Goal: Obtain resource: Obtain resource

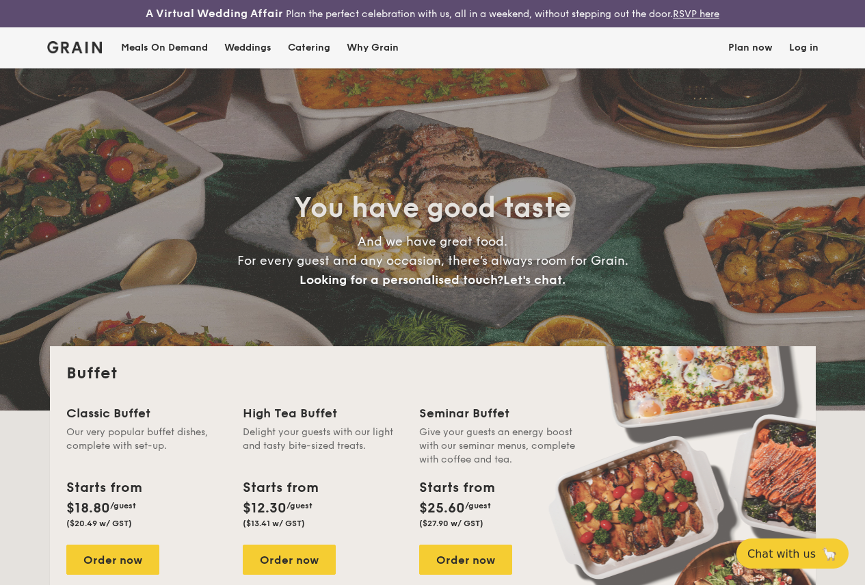
select select
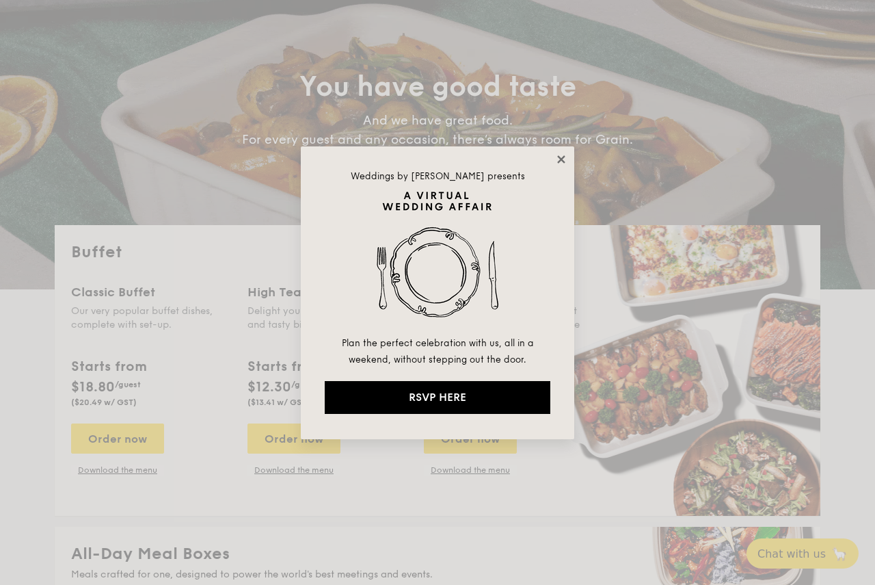
click at [564, 159] on icon at bounding box center [561, 159] width 12 height 12
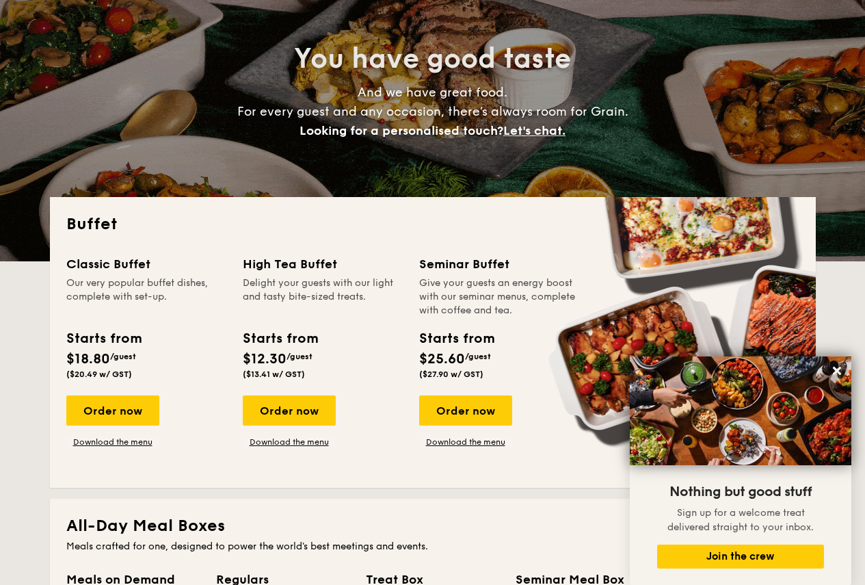
scroll to position [150, 0]
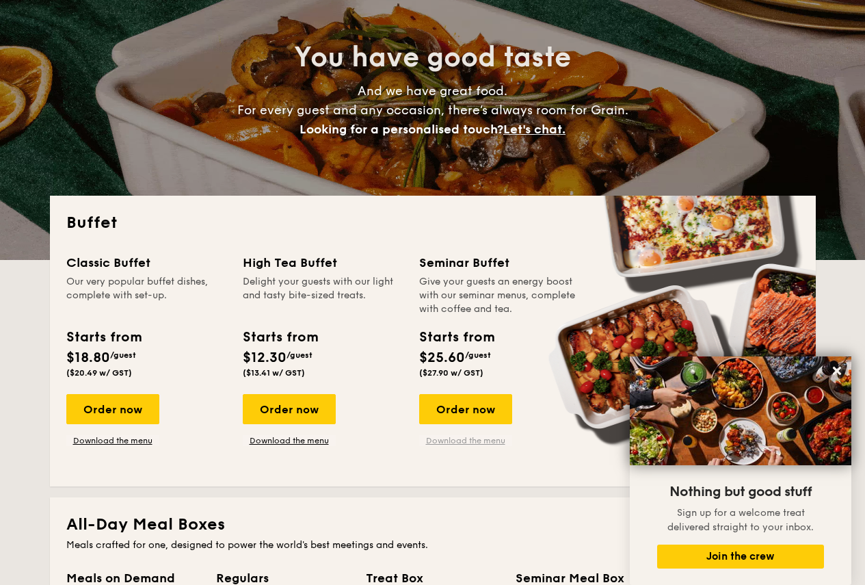
click at [444, 446] on link "Download the menu" at bounding box center [465, 440] width 93 height 11
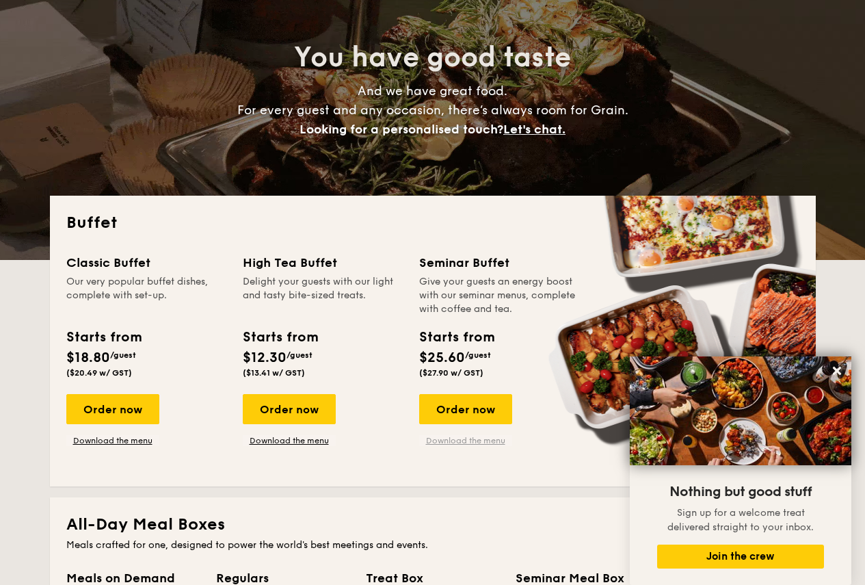
click at [491, 446] on link "Download the menu" at bounding box center [465, 440] width 93 height 11
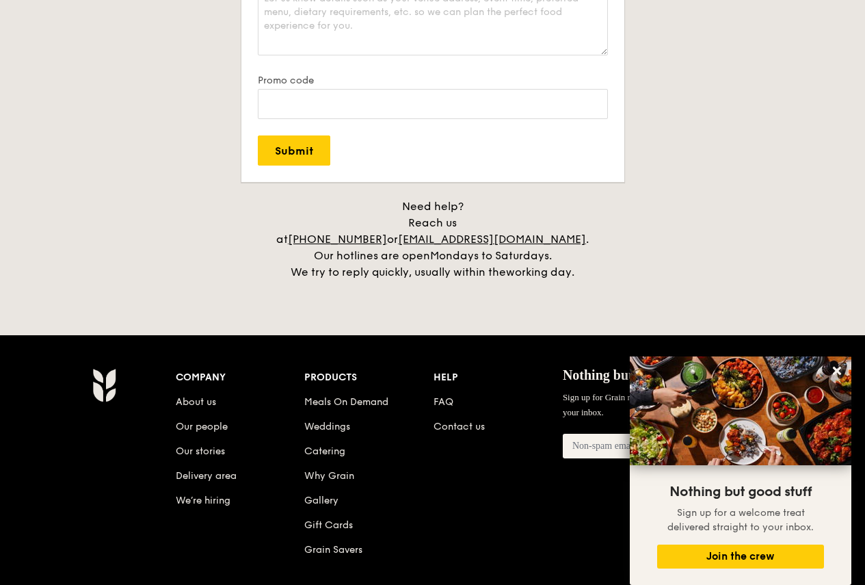
scroll to position [2736, 0]
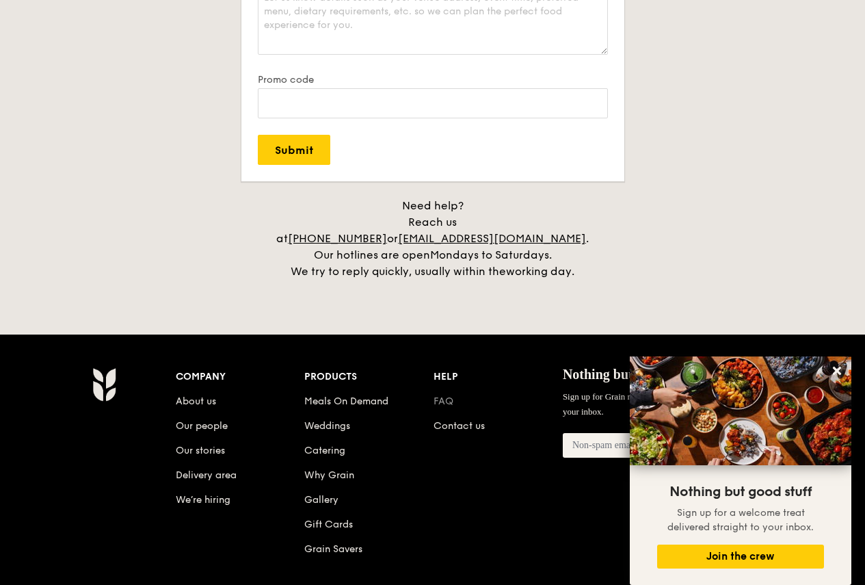
click at [449, 395] on link "FAQ" at bounding box center [444, 401] width 20 height 12
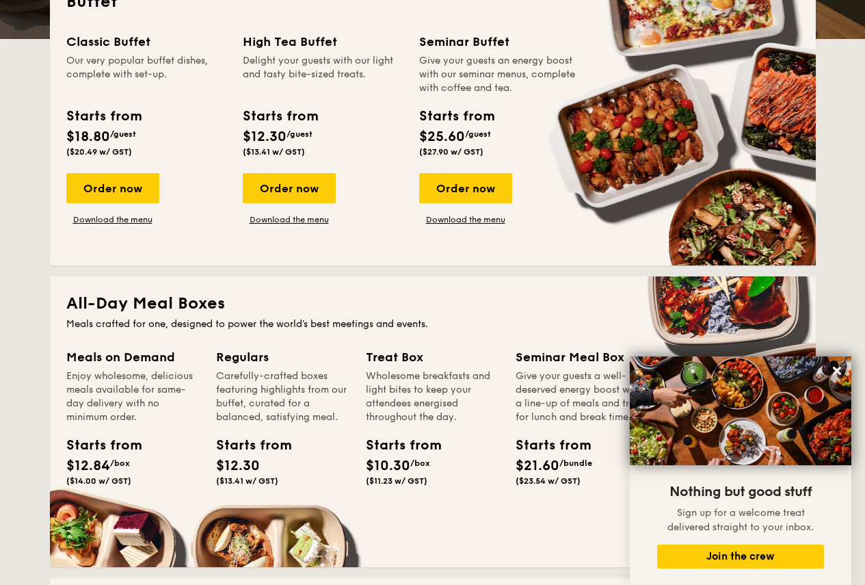
scroll to position [0, 0]
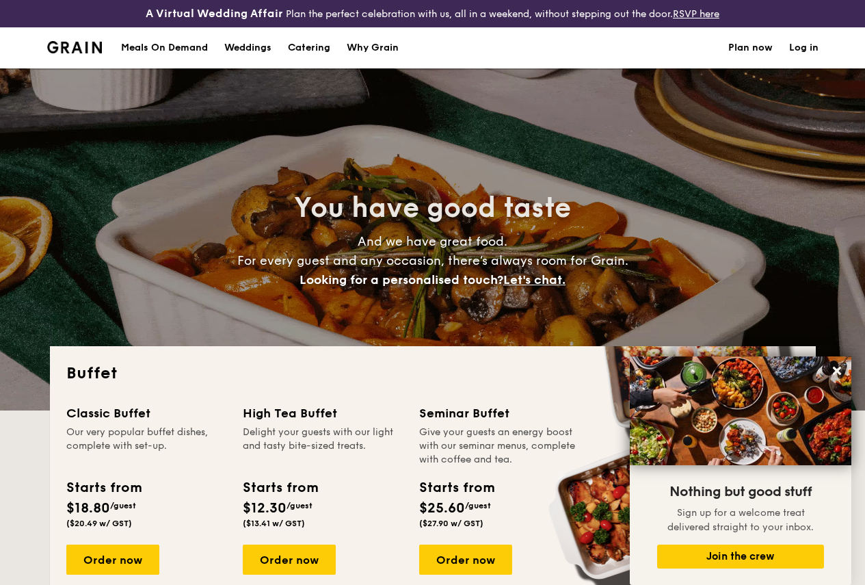
click at [306, 61] on h1 "Catering" at bounding box center [309, 47] width 42 height 41
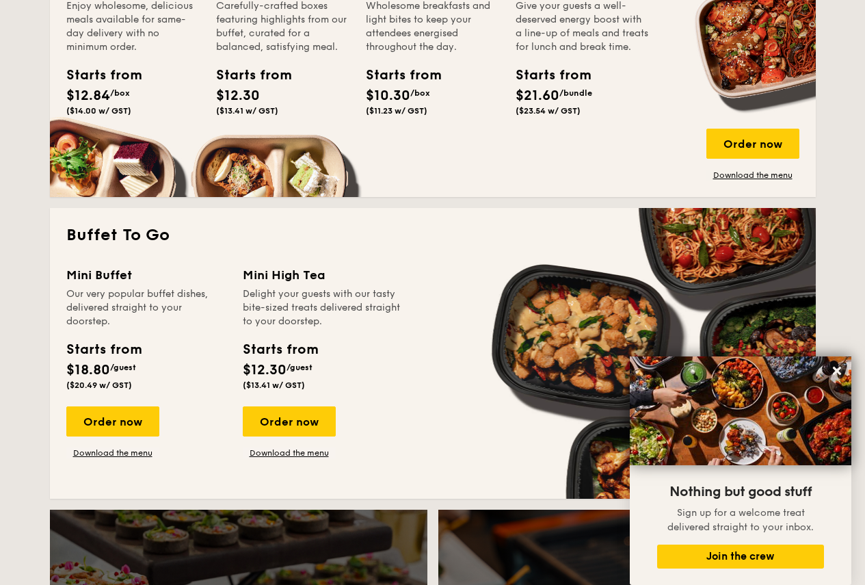
scroll to position [742, 0]
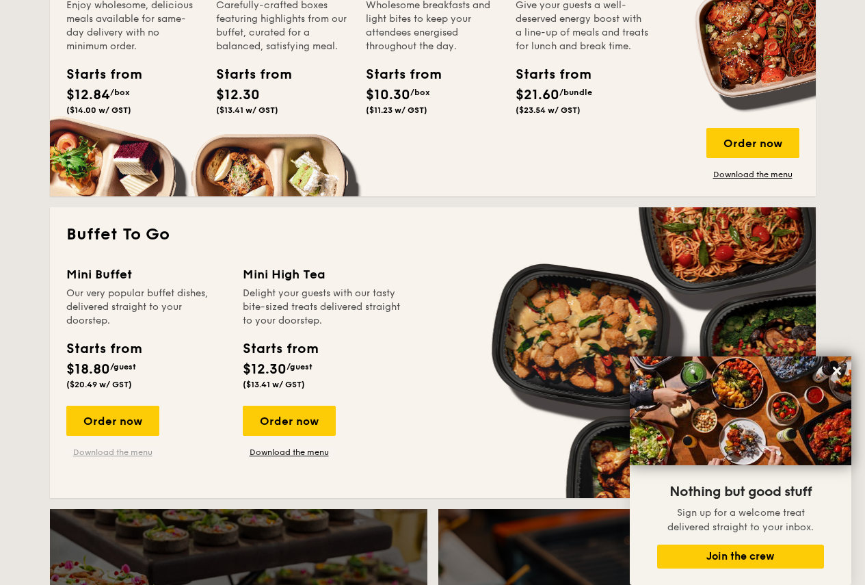
click at [122, 457] on link "Download the menu" at bounding box center [112, 451] width 93 height 11
click at [302, 457] on link "Download the menu" at bounding box center [289, 451] width 93 height 11
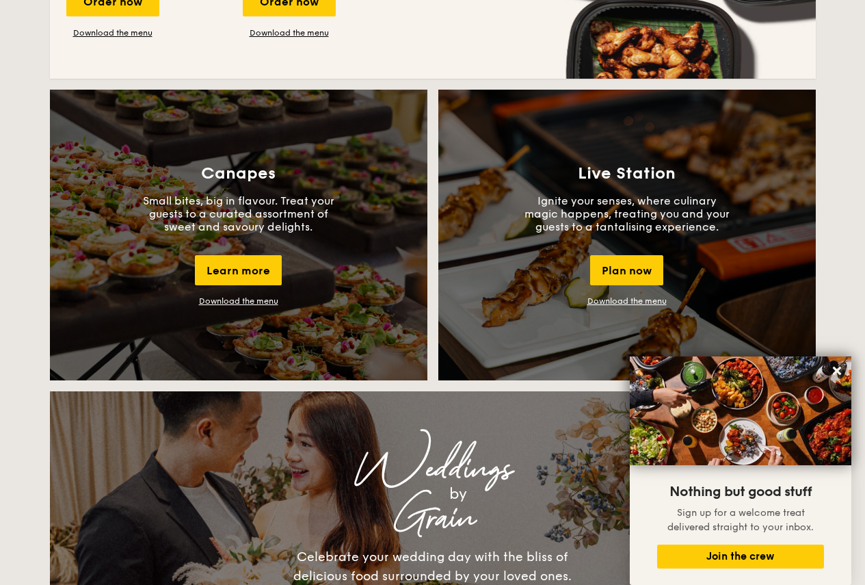
scroll to position [1160, 0]
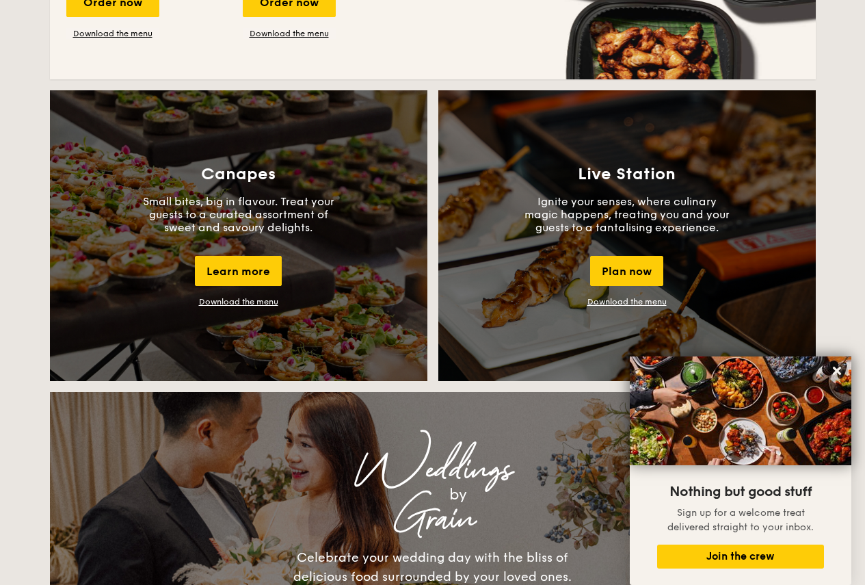
click at [600, 306] on link "Download the menu" at bounding box center [626, 302] width 79 height 10
